Goal: Information Seeking & Learning: Learn about a topic

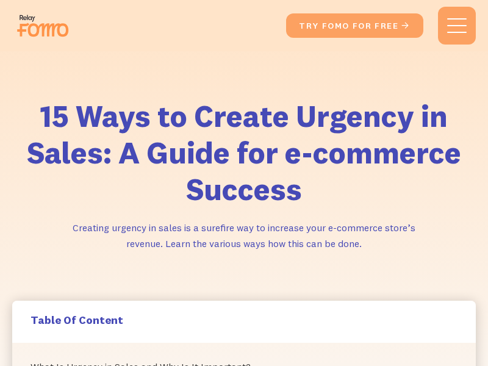
scroll to position [4427, 0]
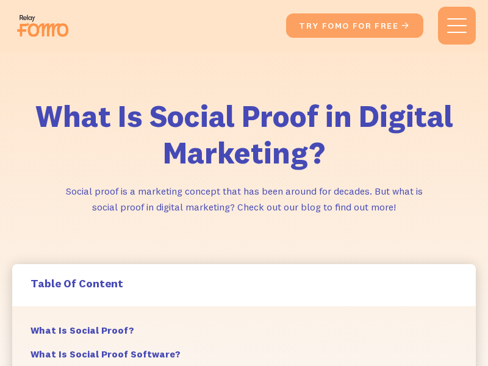
scroll to position [6077, 0]
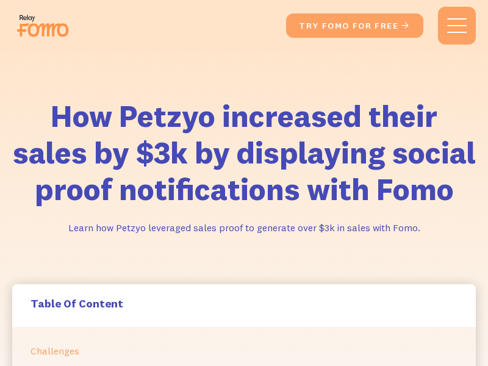
scroll to position [1094, 0]
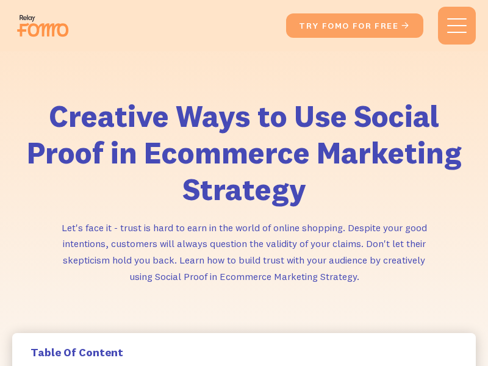
scroll to position [2425, 0]
